Goal: Task Accomplishment & Management: Complete application form

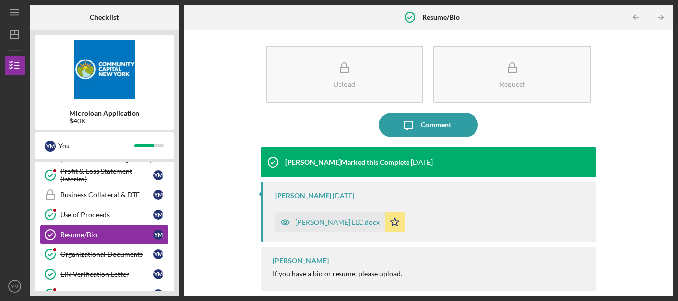
scroll to position [6, 0]
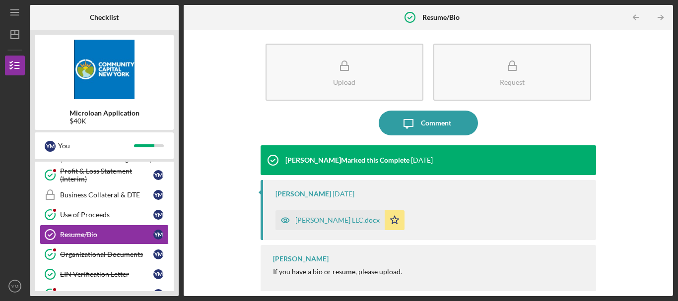
click at [77, 124] on div "$40K" at bounding box center [104, 121] width 70 height 8
click at [107, 114] on b "Microloan Application" at bounding box center [104, 113] width 70 height 8
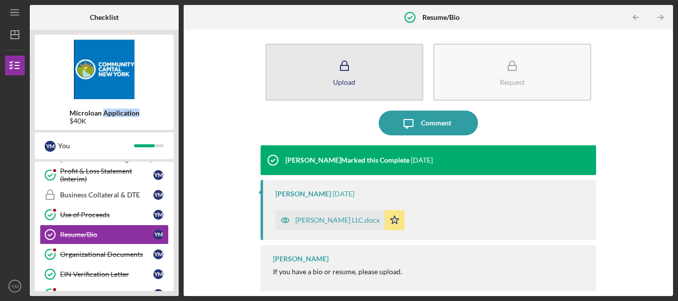
click at [346, 80] on div "Upload" at bounding box center [344, 81] width 22 height 7
click at [346, 78] on icon "button" at bounding box center [344, 66] width 25 height 25
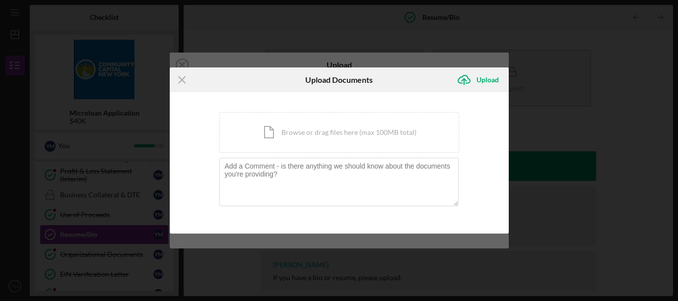
click at [615, 129] on div "Icon/Menu Close Upload Documents Icon/Upload Upload You're uploading documents …" at bounding box center [339, 150] width 678 height 301
click at [182, 81] on line at bounding box center [182, 79] width 6 height 6
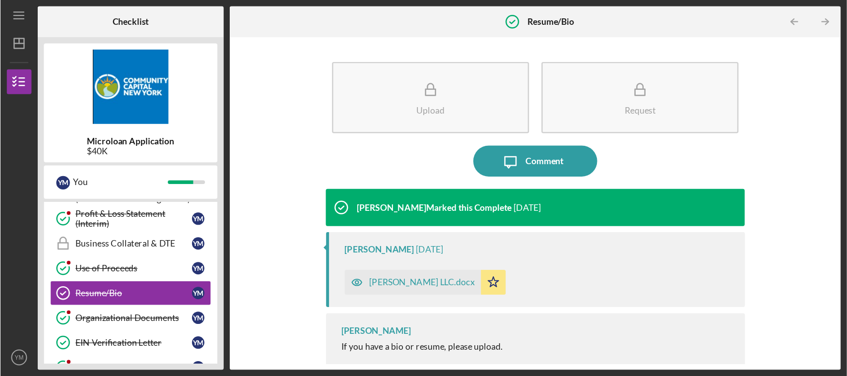
scroll to position [9, 0]
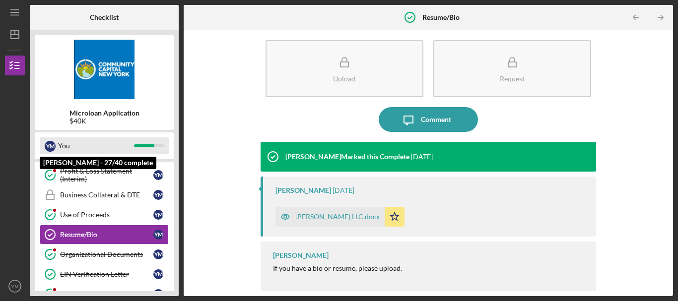
click at [65, 148] on div "You" at bounding box center [96, 145] width 76 height 17
click at [105, 146] on div "You" at bounding box center [96, 145] width 76 height 17
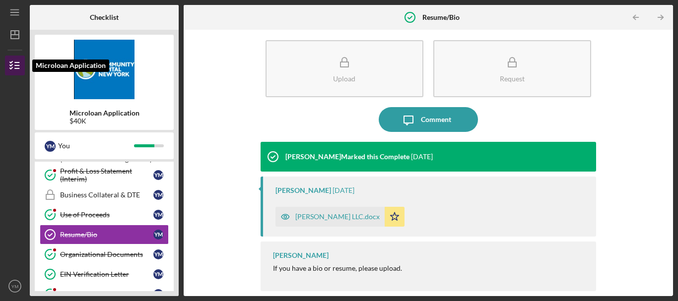
click at [22, 66] on icon "button" at bounding box center [14, 65] width 25 height 25
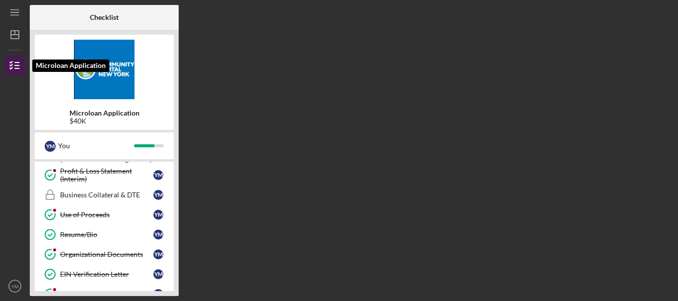
click at [14, 64] on icon "button" at bounding box center [14, 65] width 25 height 25
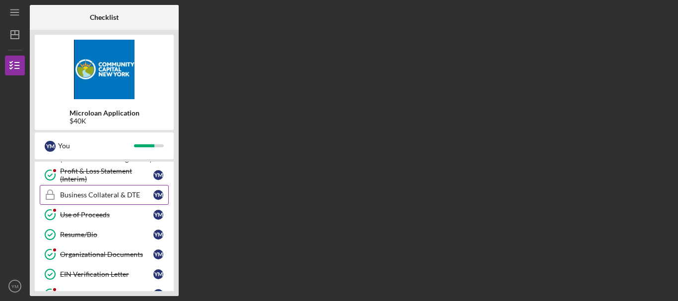
click at [83, 193] on div "Business Collateral & DTE" at bounding box center [106, 195] width 93 height 8
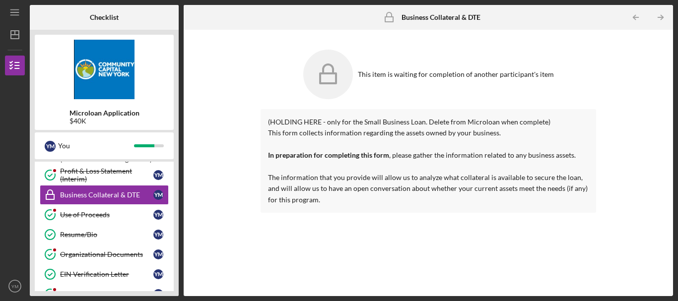
click at [325, 78] on icon at bounding box center [328, 75] width 50 height 50
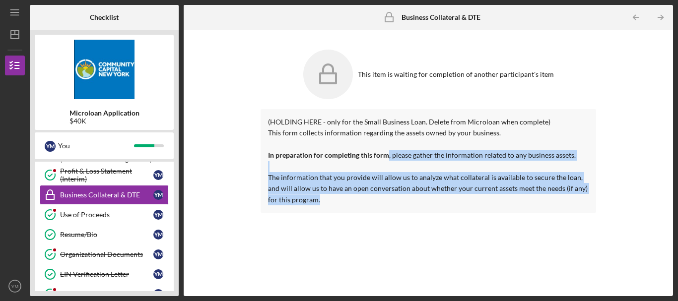
drag, startPoint x: 667, startPoint y: 157, endPoint x: 510, endPoint y: 232, distance: 173.7
click at [551, 233] on div "This item is waiting for completion of another participant's item (HOLDING HERE…" at bounding box center [428, 163] width 479 height 256
click at [232, 236] on div "This item is waiting for completion of another participant's item (HOLDING HERE…" at bounding box center [428, 163] width 479 height 256
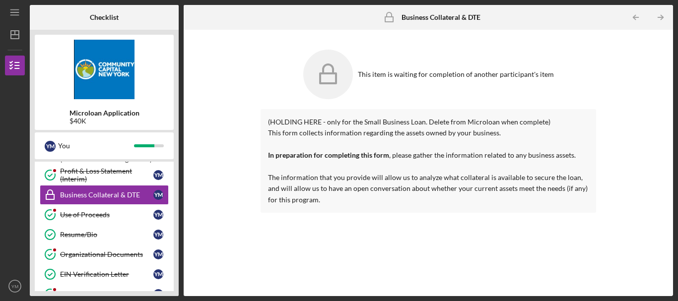
click at [224, 228] on div "This item is waiting for completion of another participant's item (HOLDING HERE…" at bounding box center [428, 163] width 479 height 256
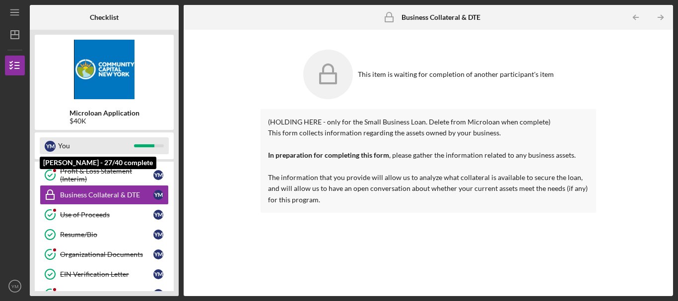
click at [64, 146] on div "You" at bounding box center [96, 145] width 76 height 17
click at [89, 145] on div "You" at bounding box center [96, 145] width 76 height 17
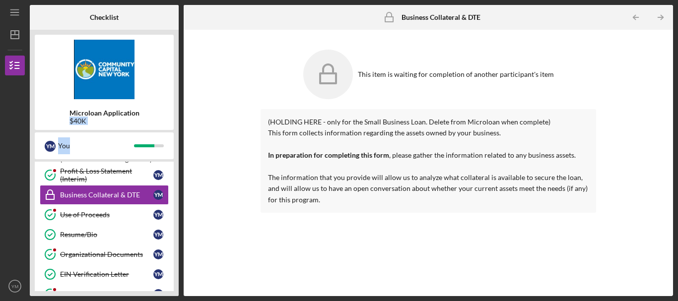
click at [175, 145] on div "Microloan Application $40K Y M You Icon/Expander Prequalification 8 / 8 Icon/Ex…" at bounding box center [104, 163] width 149 height 266
click at [14, 15] on line "button" at bounding box center [14, 15] width 8 height 0
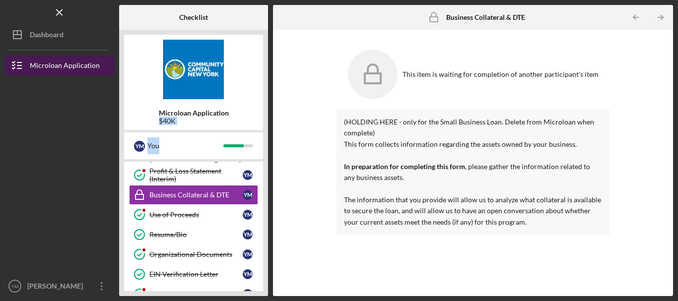
click at [41, 66] on div "Microloan Application" at bounding box center [65, 67] width 70 height 22
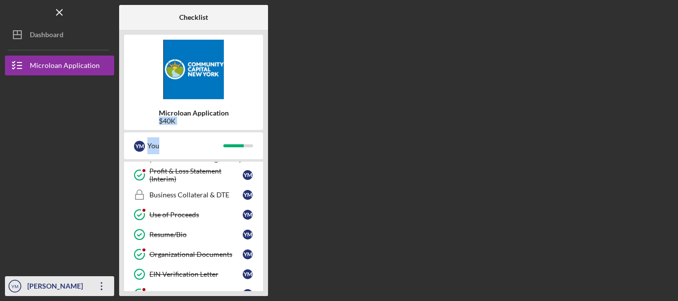
click at [93, 286] on icon "Icon/Overflow" at bounding box center [101, 286] width 25 height 25
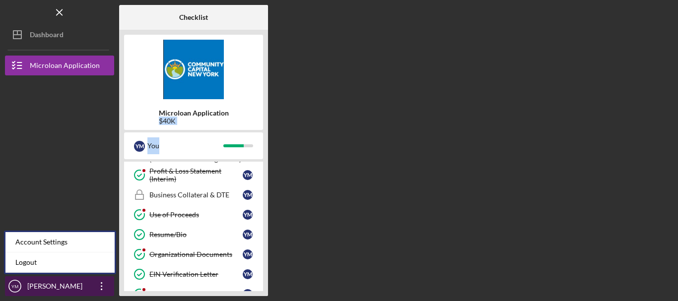
click at [93, 286] on icon "Icon/Overflow" at bounding box center [101, 286] width 25 height 25
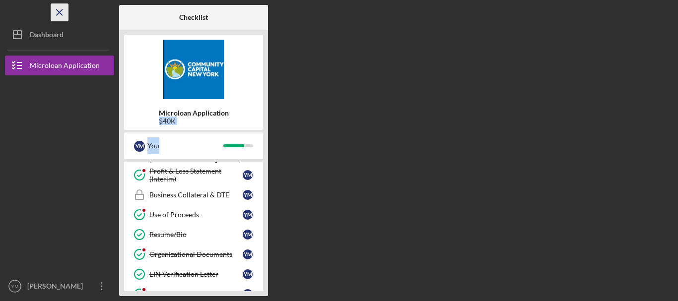
click at [57, 9] on icon "Icon/Menu Close" at bounding box center [60, 12] width 22 height 22
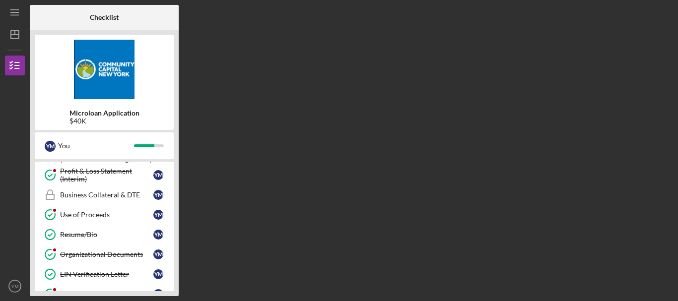
click at [158, 291] on div "Microloan Application $40K Y M You Icon/Expander Prequalification 8 / 8 Icon/Ex…" at bounding box center [104, 163] width 149 height 266
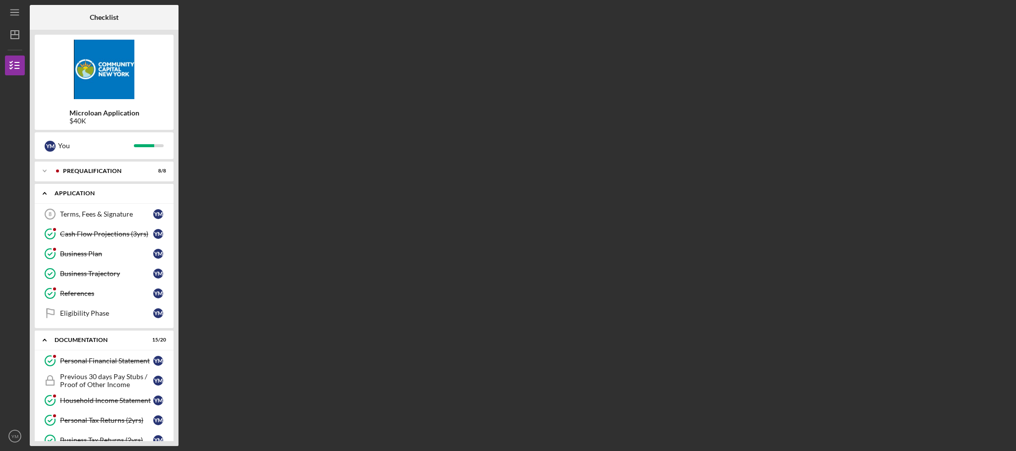
drag, startPoint x: 677, startPoint y: 0, endPoint x: 80, endPoint y: 195, distance: 627.8
click at [80, 195] on div "Application" at bounding box center [108, 193] width 107 height 6
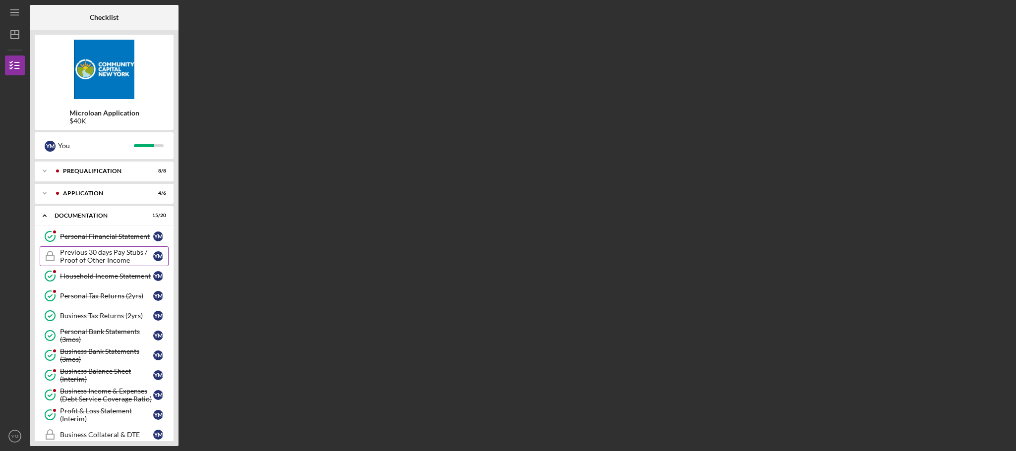
click at [95, 250] on div "Previous 30 days Pay Stubs / Proof of Other Income" at bounding box center [106, 257] width 93 height 16
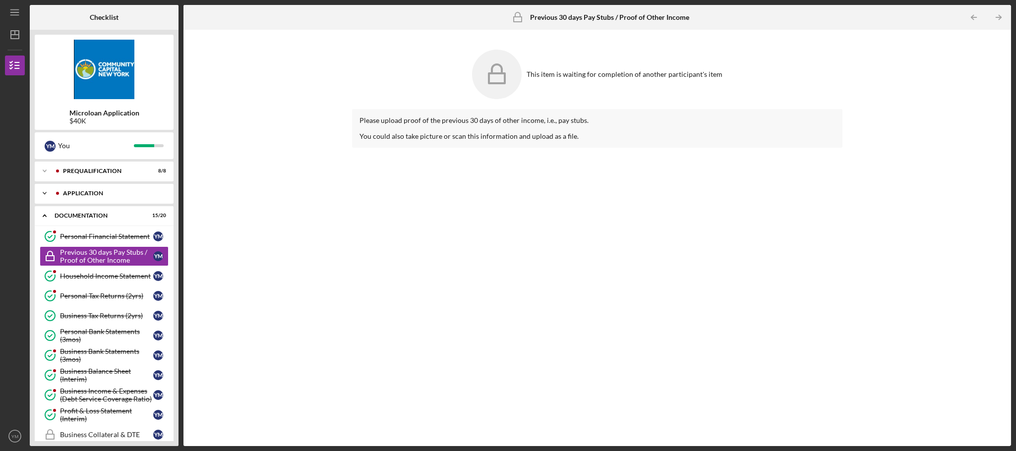
click at [114, 188] on div "Icon/Expander Application 4 / 6" at bounding box center [104, 194] width 139 height 20
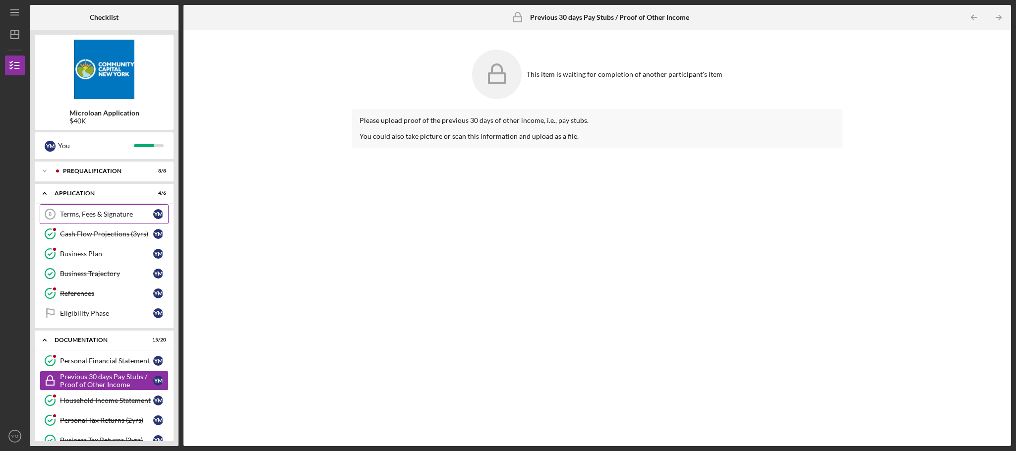
click at [115, 210] on div "Terms, Fees & Signature" at bounding box center [106, 214] width 93 height 8
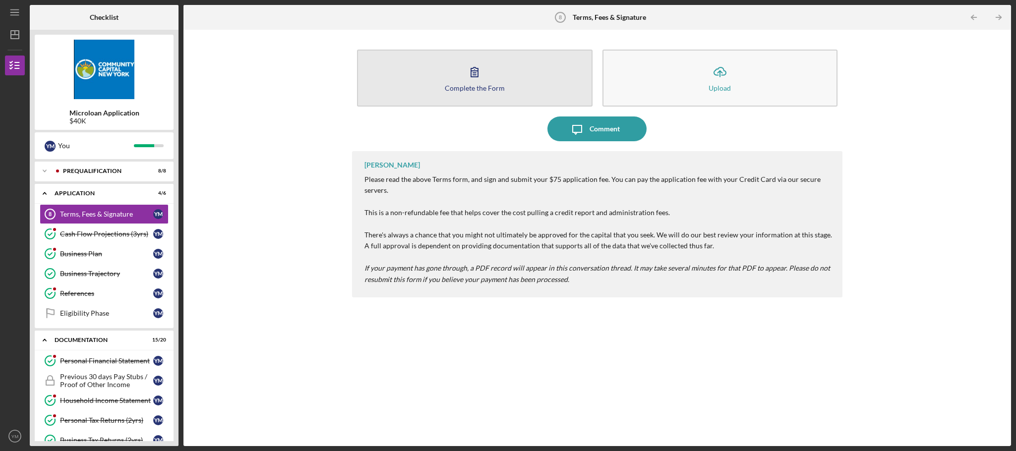
click at [547, 87] on button "Complete the Form Form" at bounding box center [475, 78] width 236 height 57
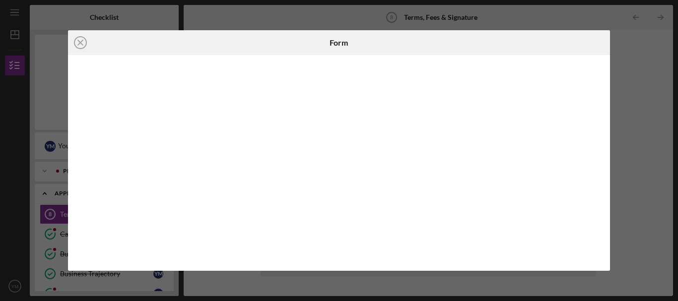
drag, startPoint x: 932, startPoint y: 12, endPoint x: 457, endPoint y: 19, distance: 474.8
click at [457, 19] on div "Icon/Close Form" at bounding box center [339, 150] width 678 height 301
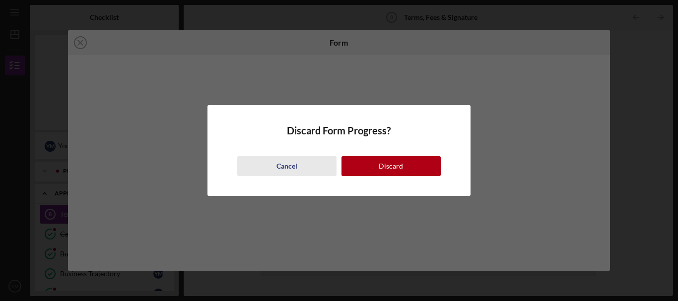
click at [293, 158] on div "Cancel" at bounding box center [286, 166] width 21 height 20
